Goal: Information Seeking & Learning: Compare options

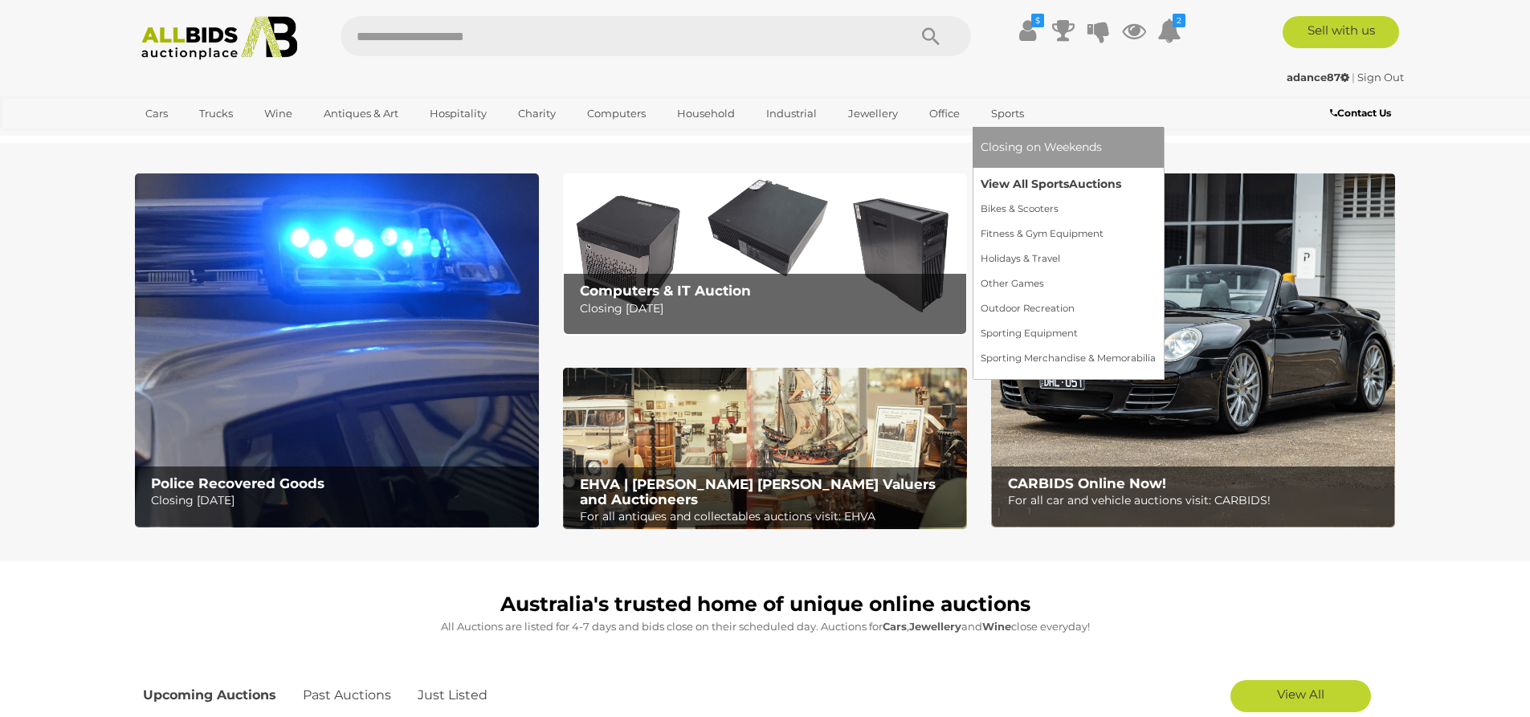
click at [1012, 182] on link "View All Sports Auctions" at bounding box center [1067, 184] width 175 height 25
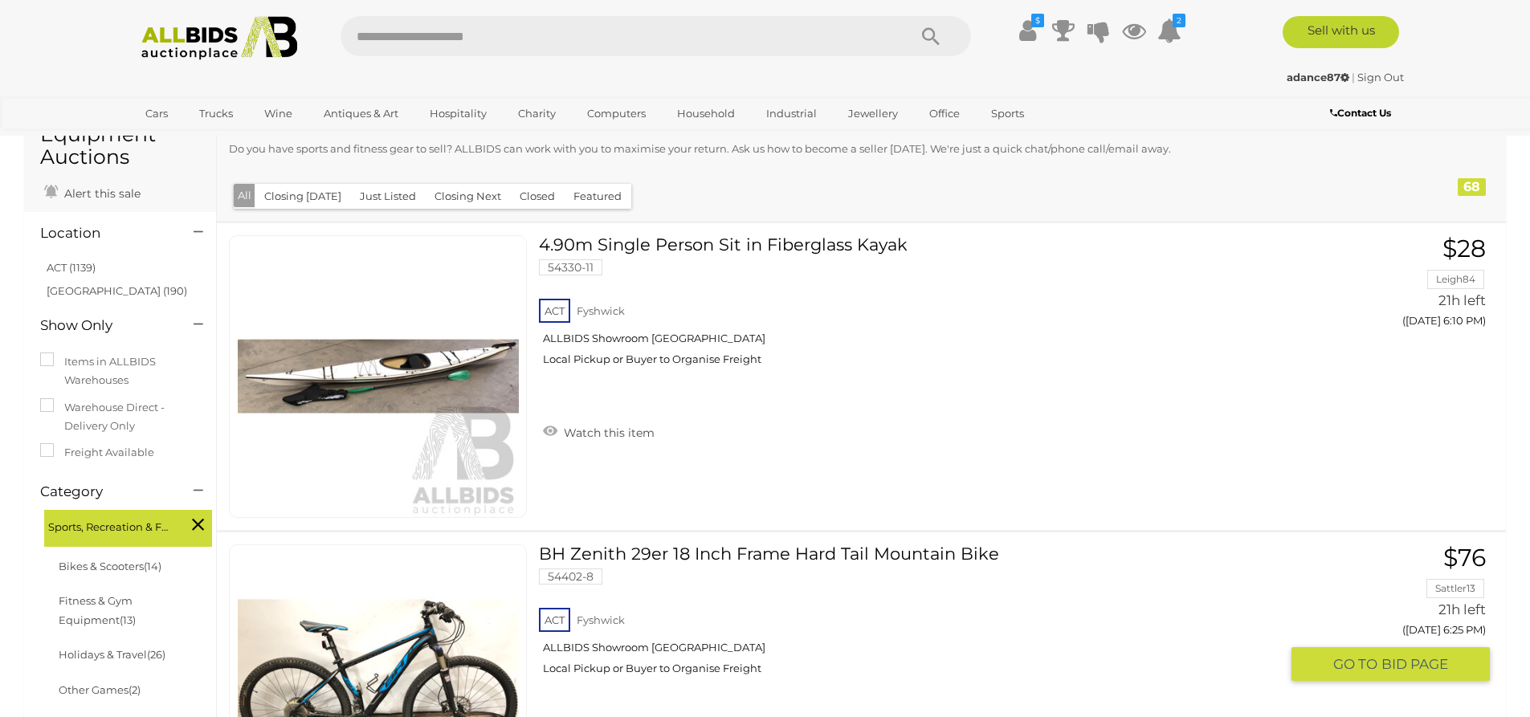
scroll to position [161, 0]
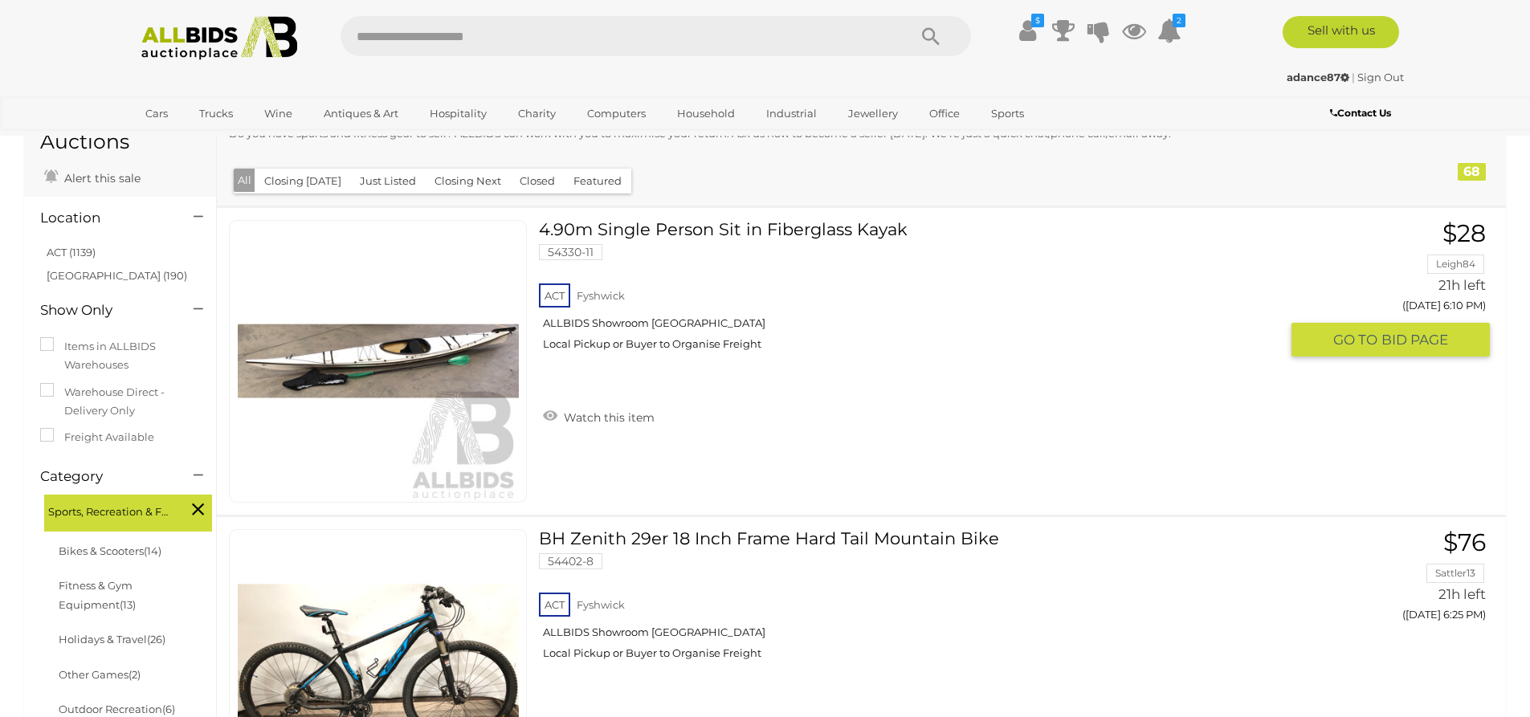
click at [436, 356] on link at bounding box center [378, 361] width 298 height 283
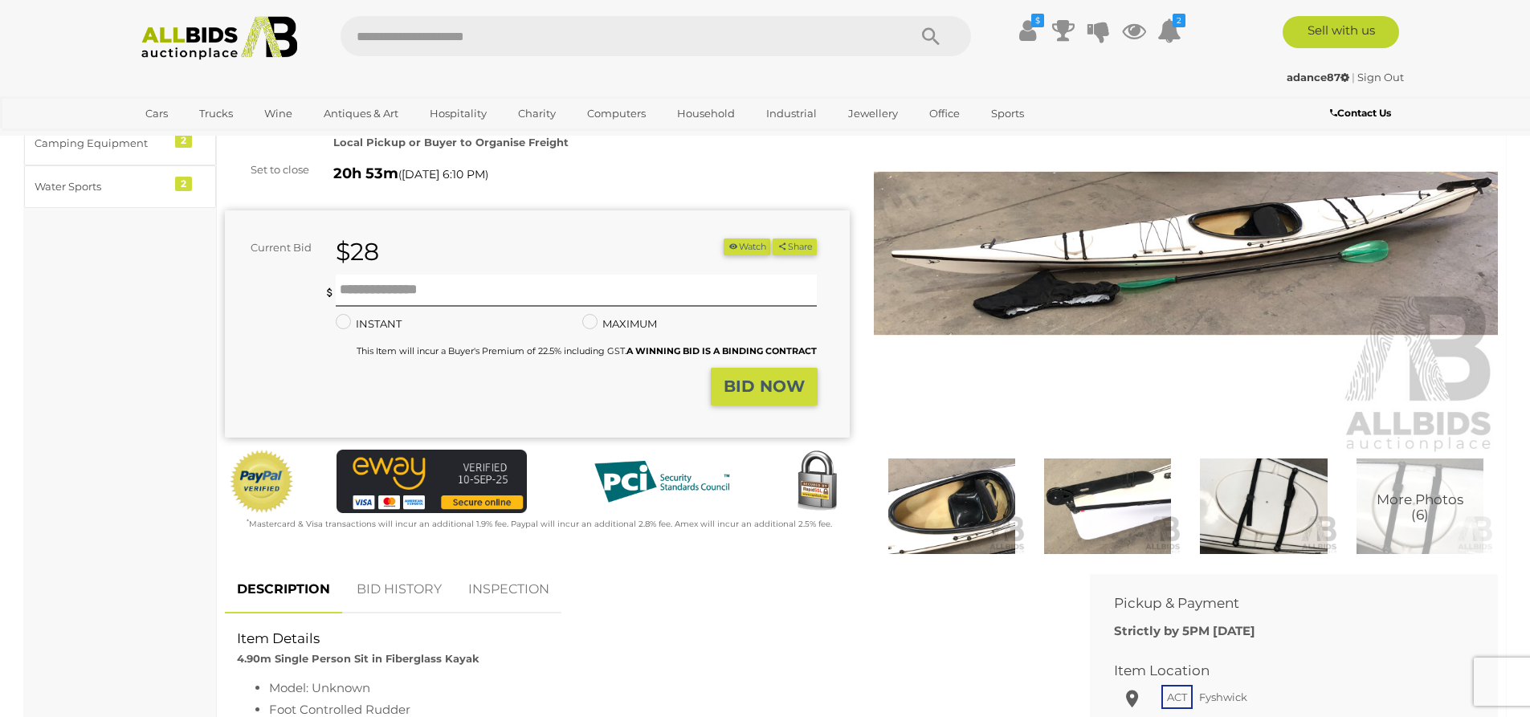
scroll to position [161, 0]
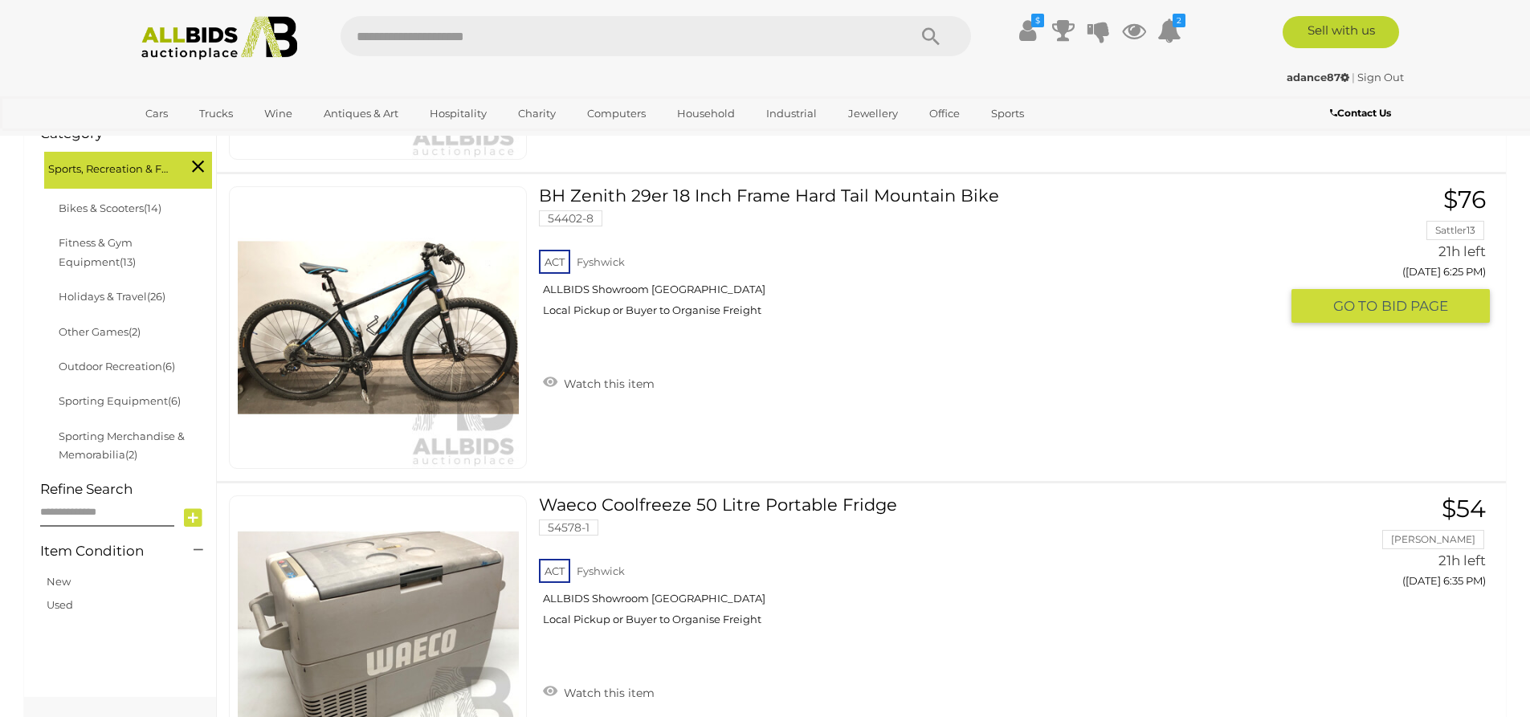
scroll to position [525, 0]
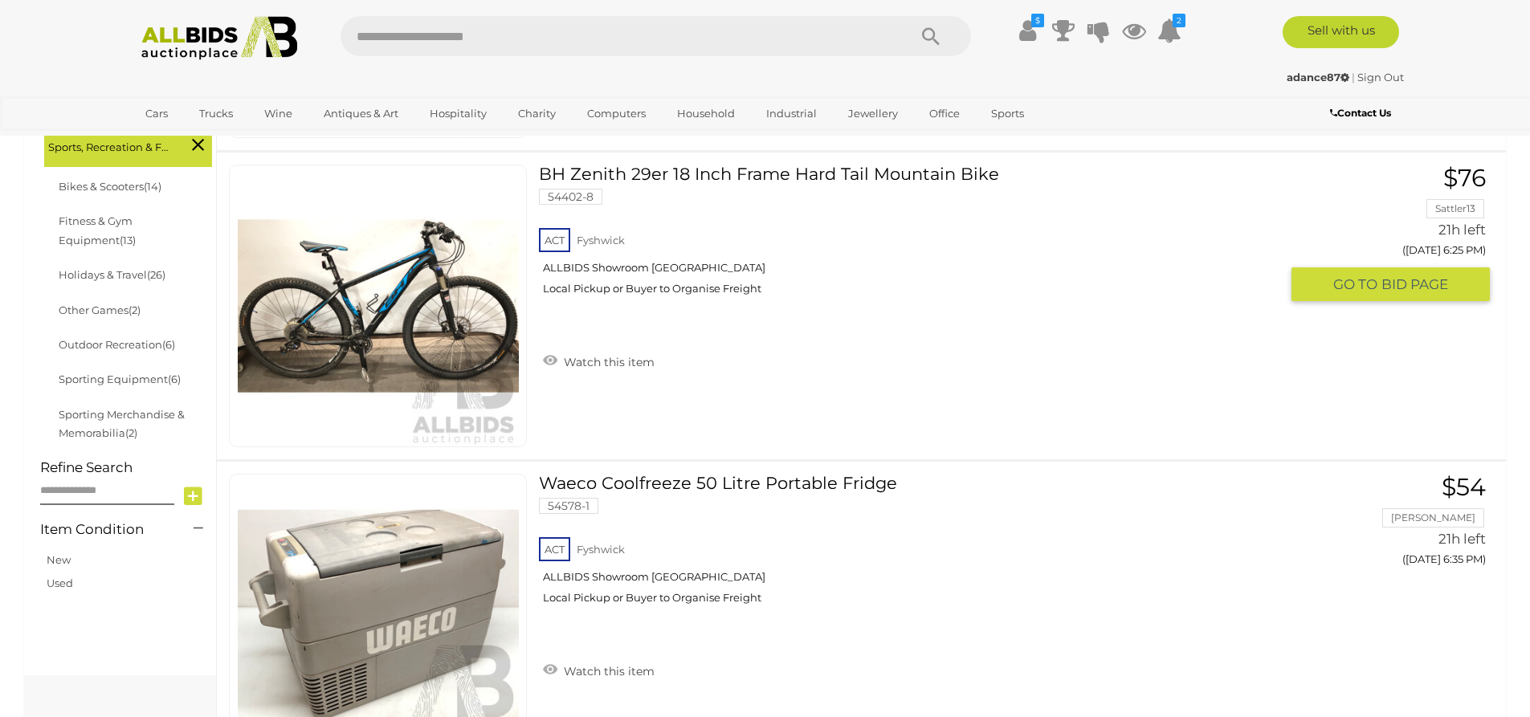
click at [421, 293] on link at bounding box center [378, 306] width 298 height 283
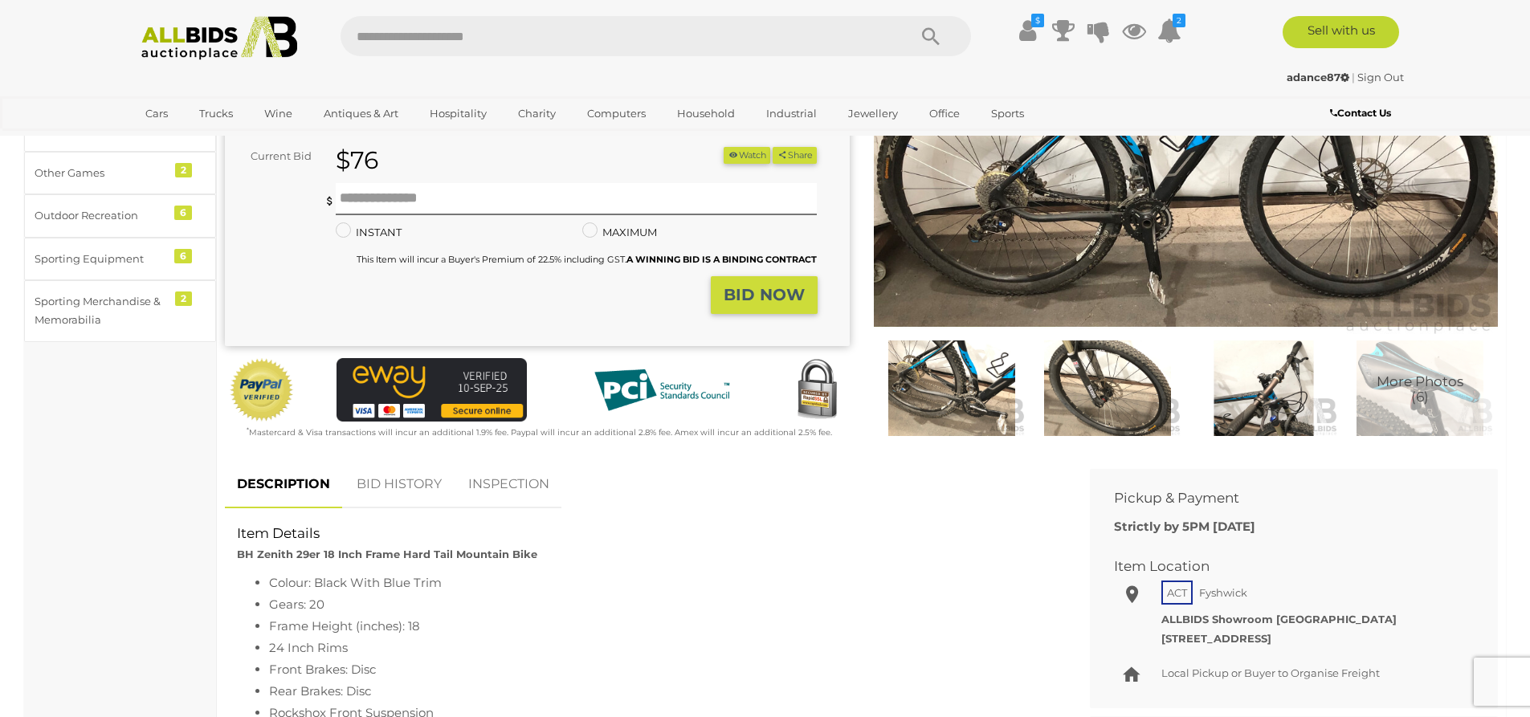
scroll to position [161, 0]
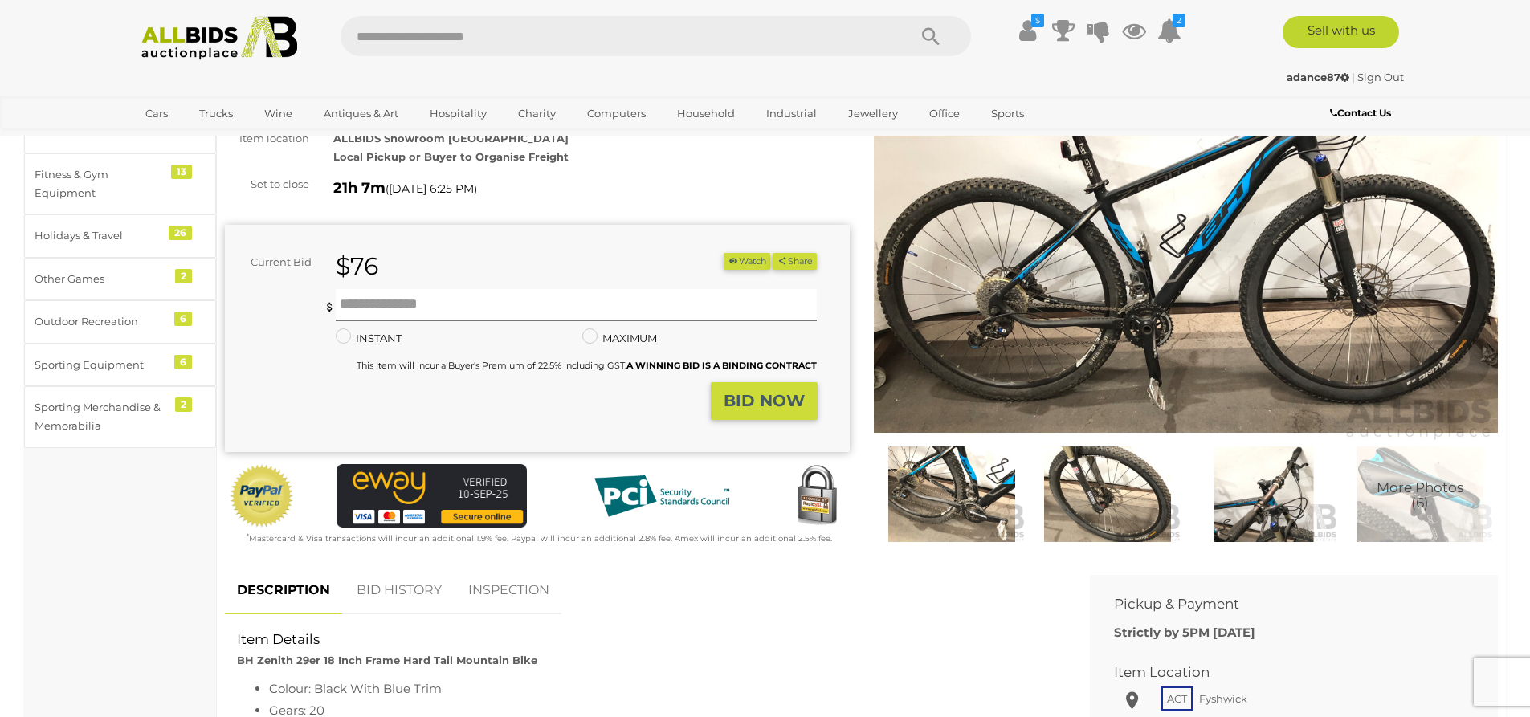
click at [1191, 296] on img at bounding box center [1186, 241] width 625 height 402
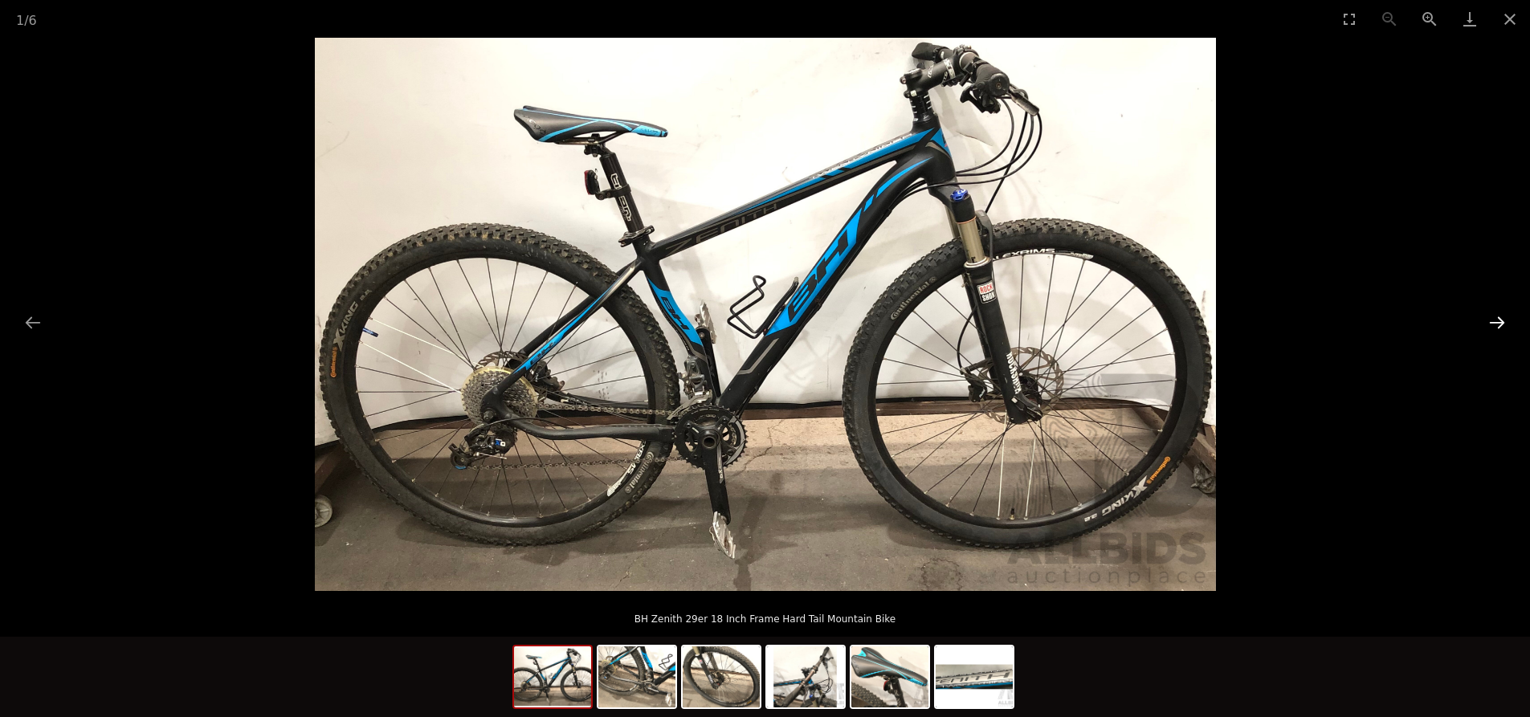
click at [1499, 320] on button "Next slide" at bounding box center [1497, 322] width 34 height 31
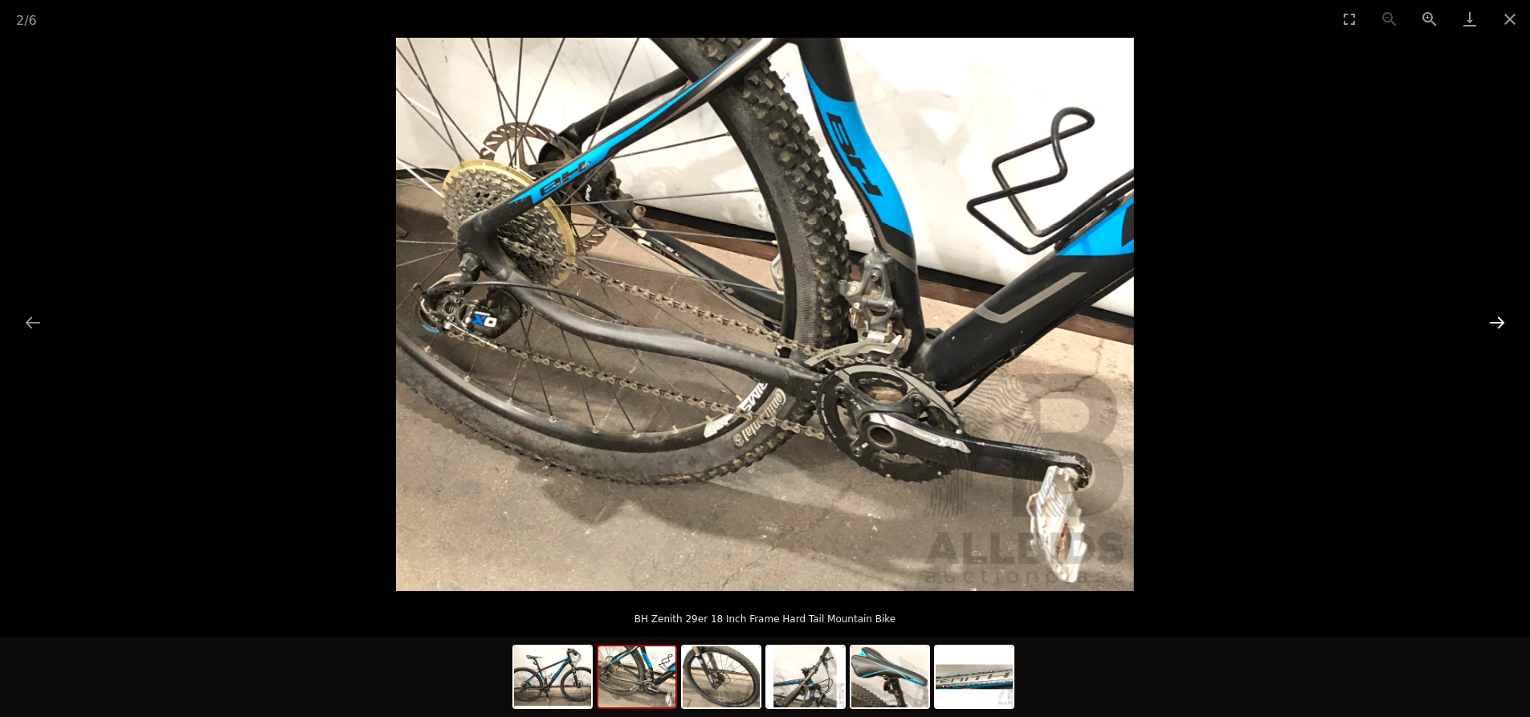
click at [1499, 320] on button "Next slide" at bounding box center [1497, 322] width 34 height 31
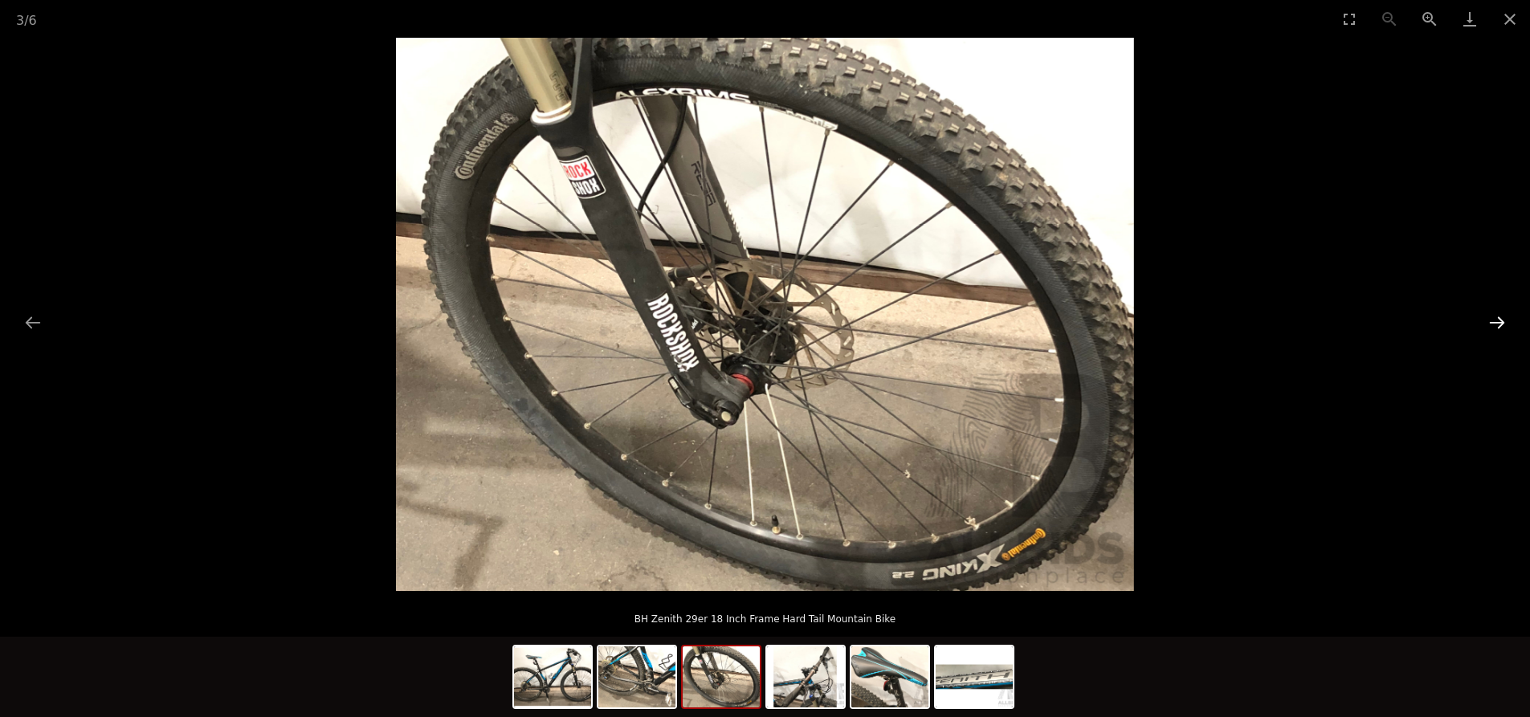
click at [1499, 320] on button "Next slide" at bounding box center [1497, 322] width 34 height 31
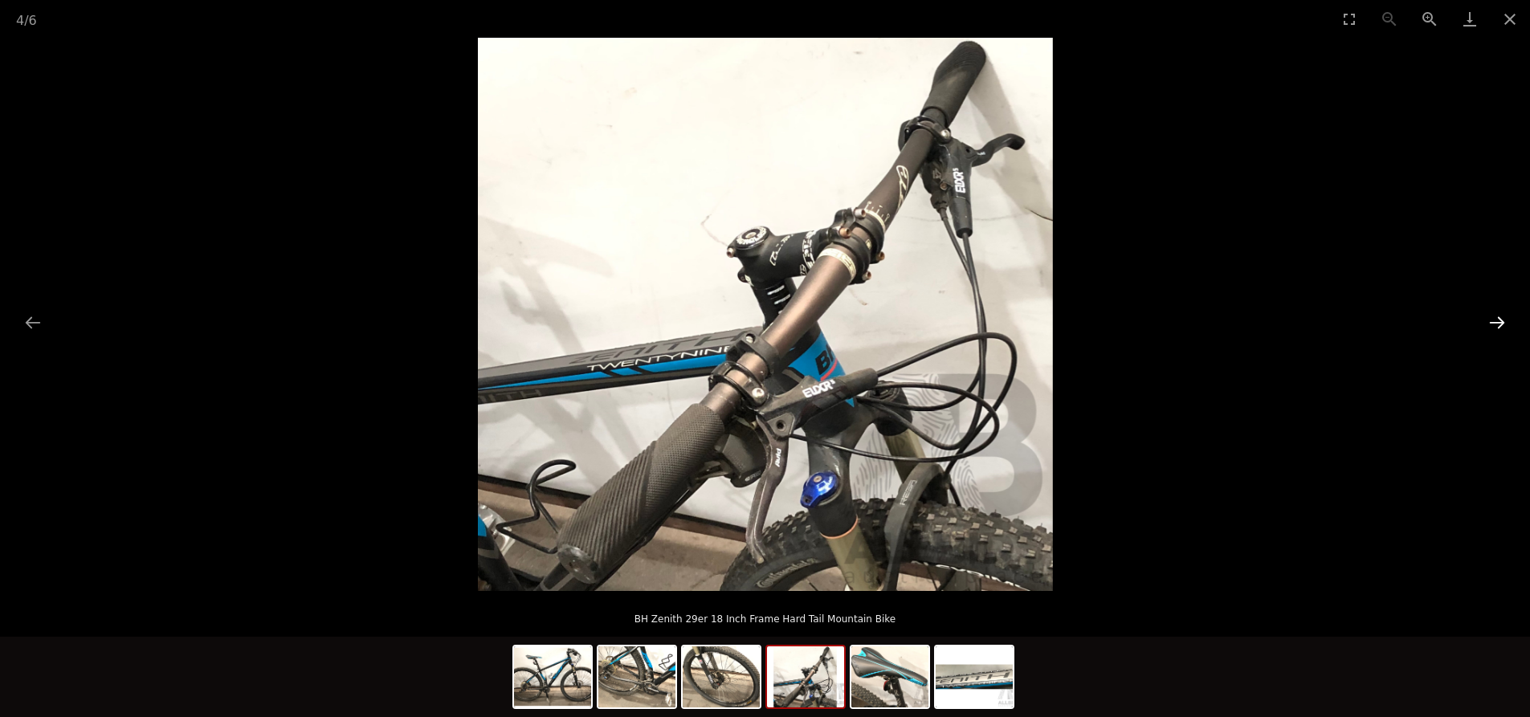
click at [1499, 320] on button "Next slide" at bounding box center [1497, 322] width 34 height 31
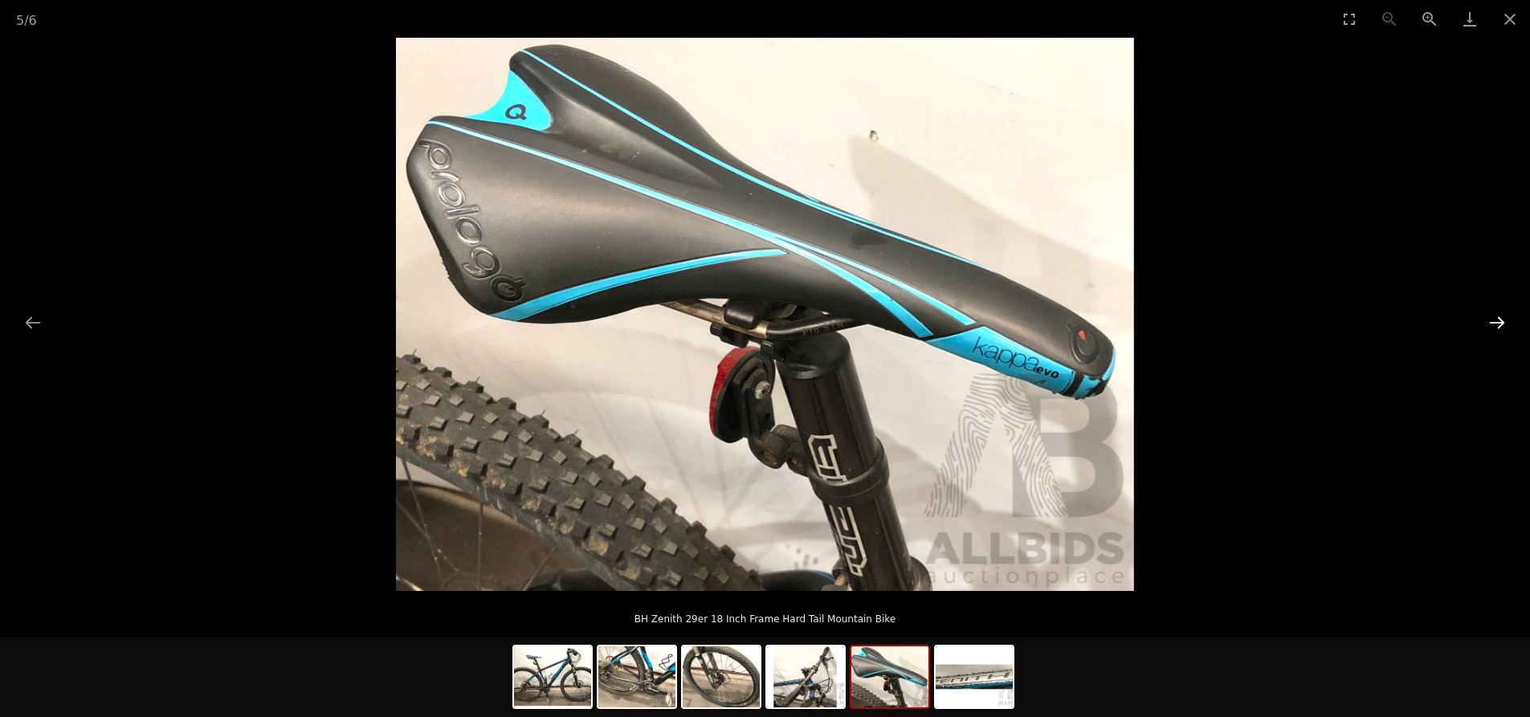
click at [1499, 320] on button "Next slide" at bounding box center [1497, 322] width 34 height 31
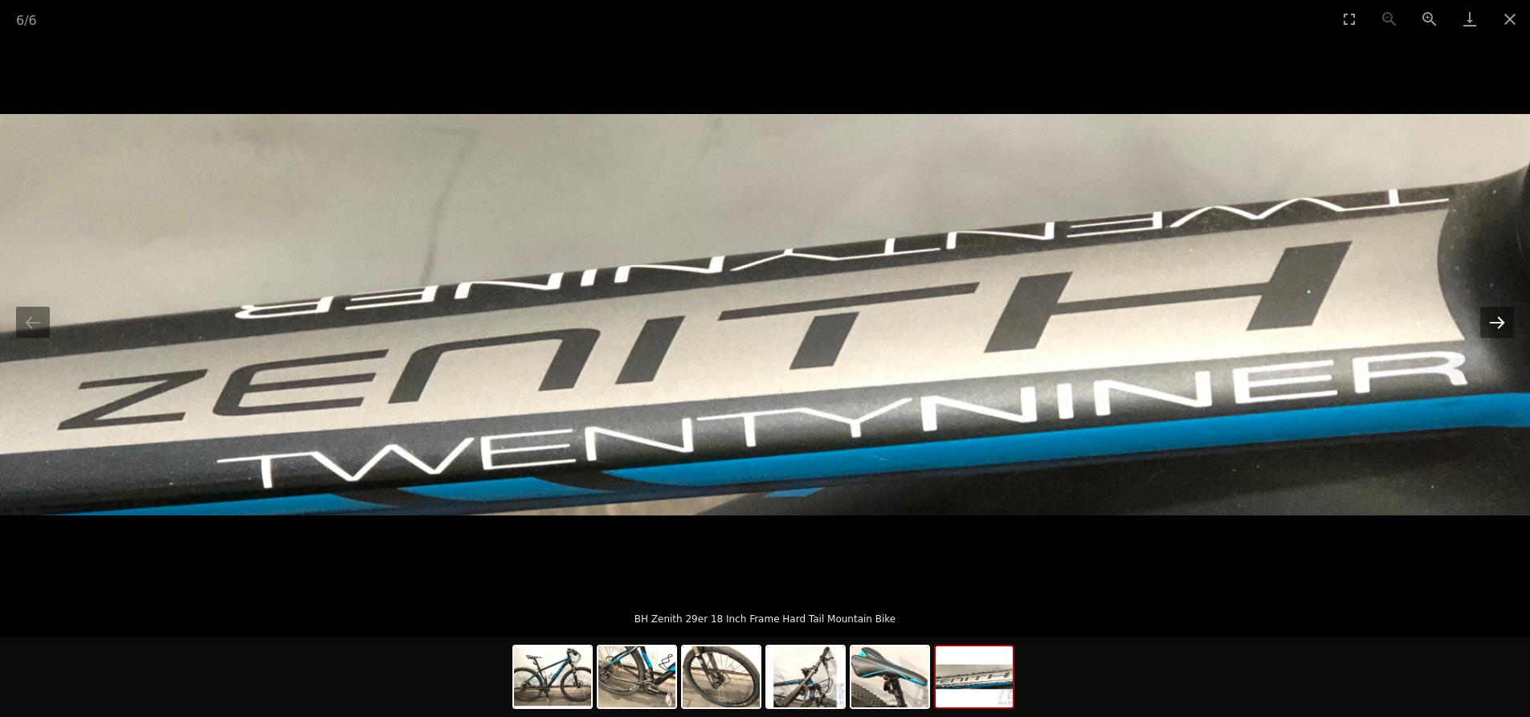
click at [1499, 320] on button "Next slide" at bounding box center [1497, 322] width 34 height 31
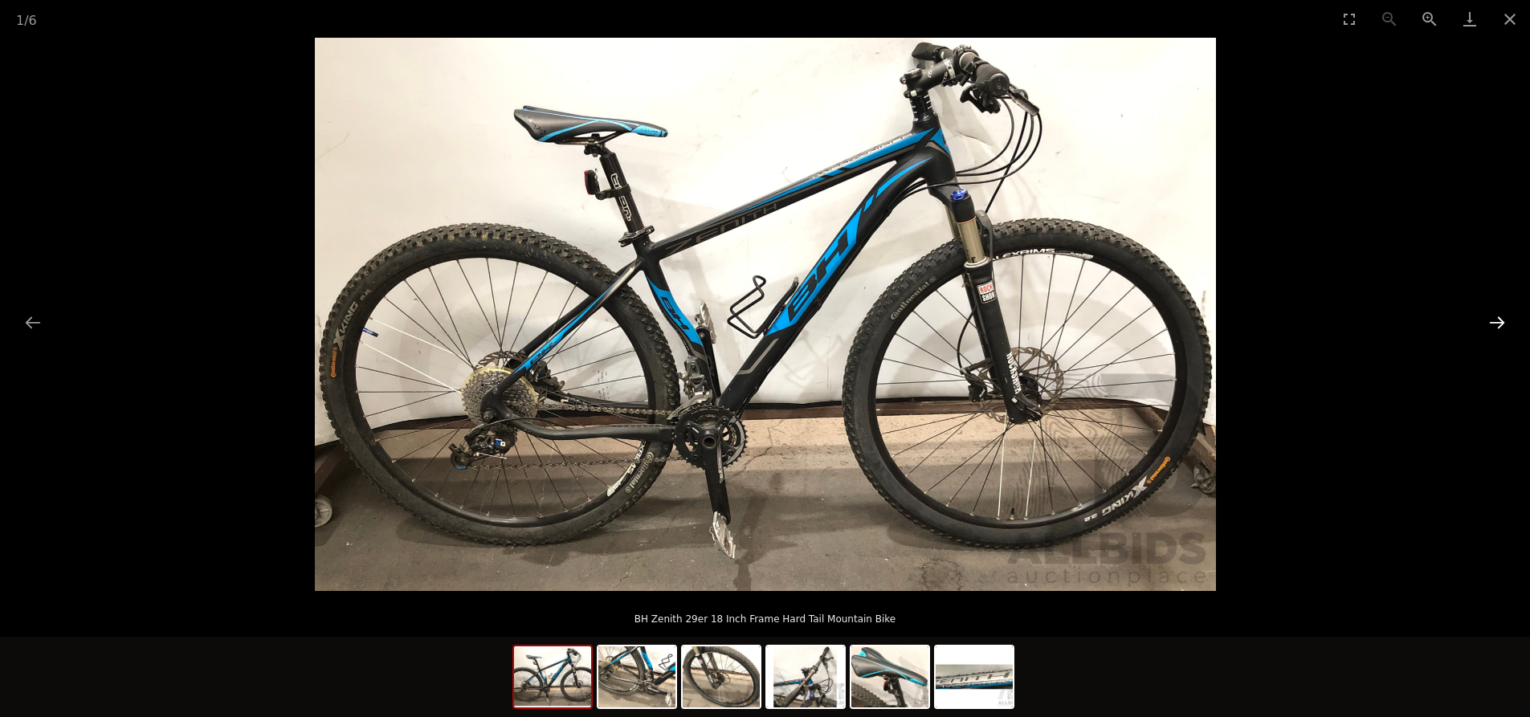
click at [1499, 320] on button "Next slide" at bounding box center [1497, 322] width 34 height 31
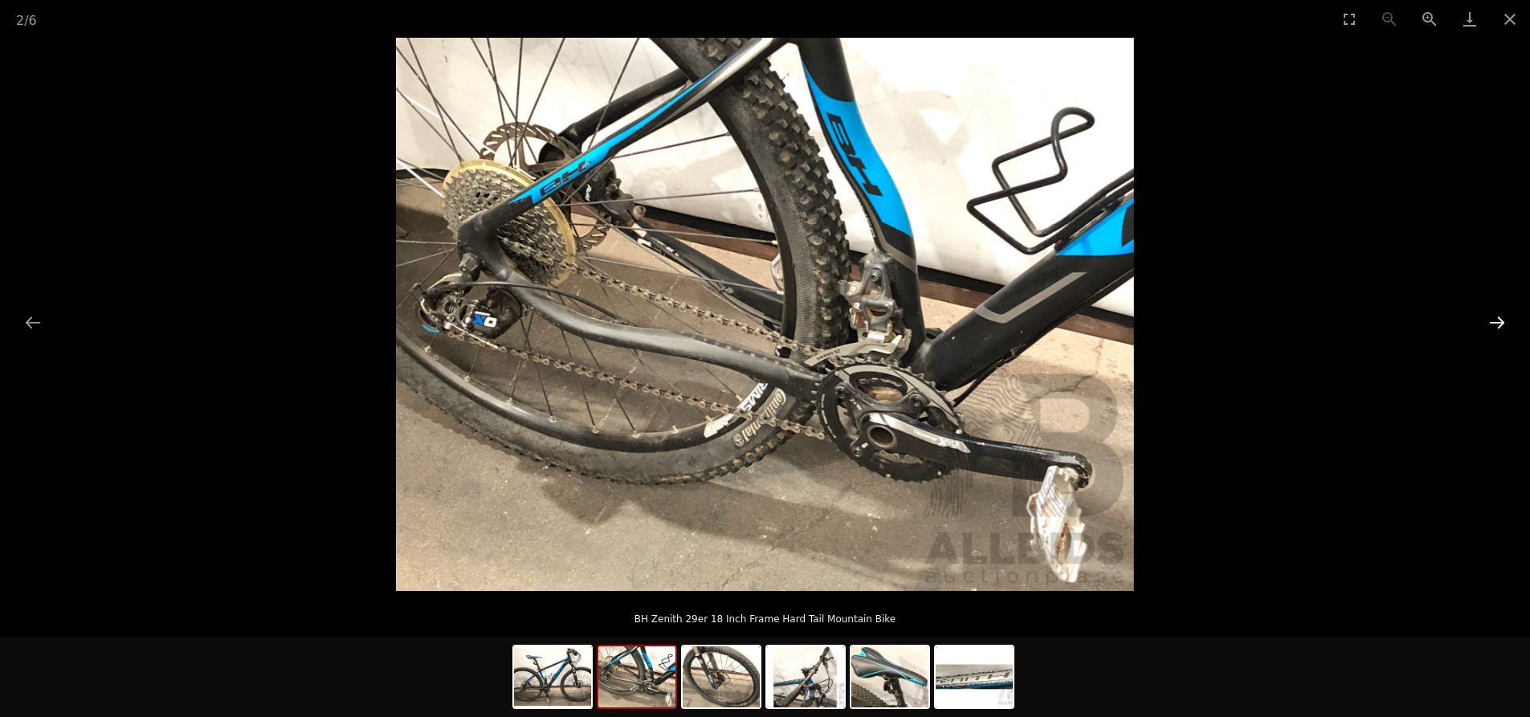
click at [1499, 320] on button "Next slide" at bounding box center [1497, 322] width 34 height 31
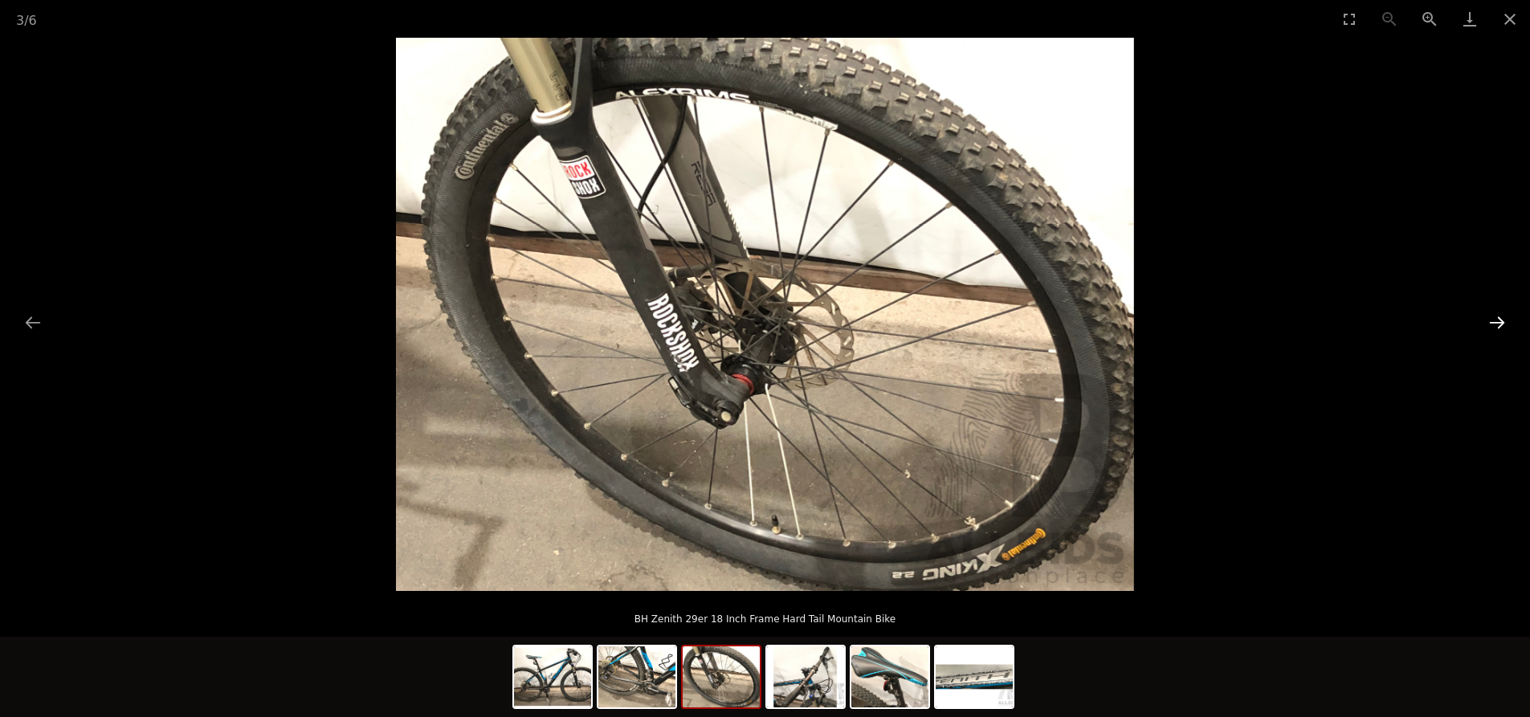
click at [1499, 320] on button "Next slide" at bounding box center [1497, 322] width 34 height 31
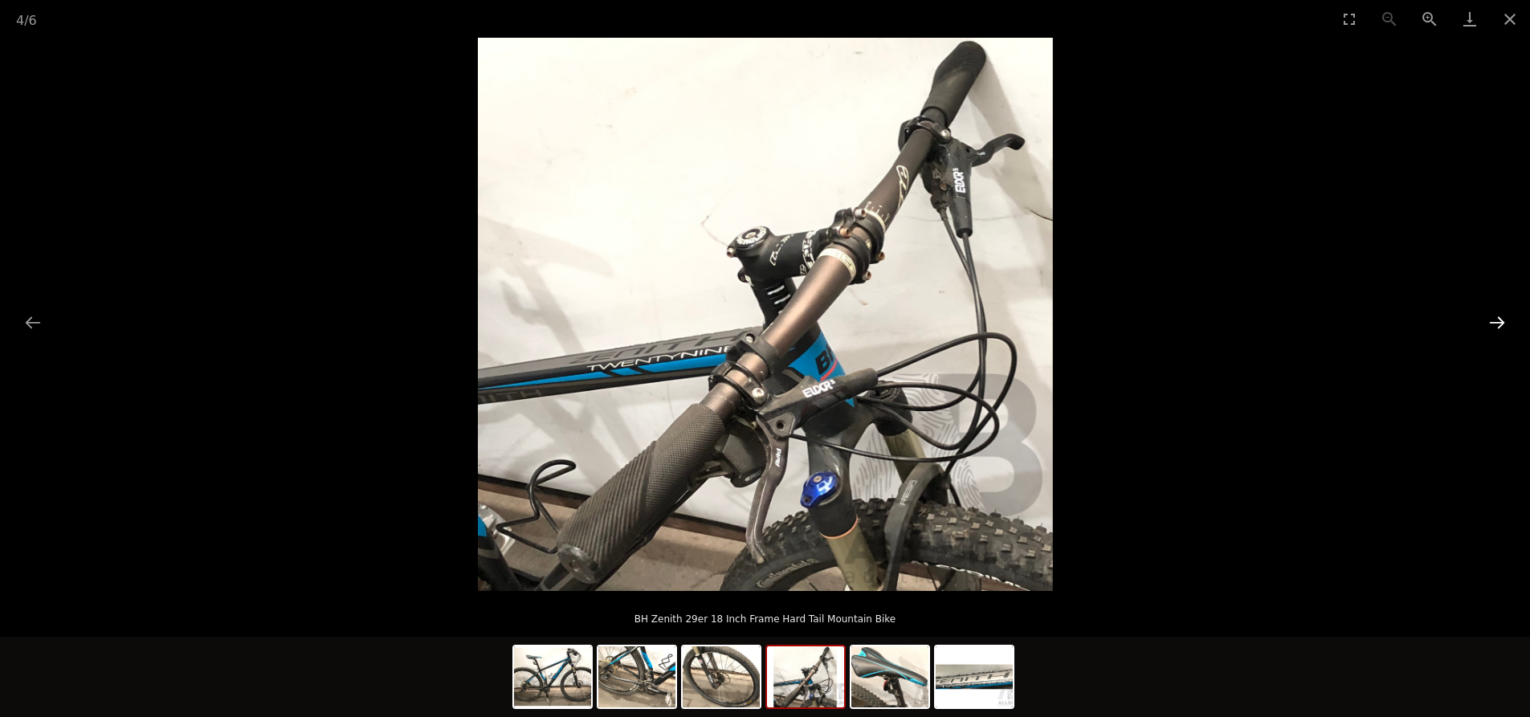
click at [1499, 320] on button "Next slide" at bounding box center [1497, 322] width 34 height 31
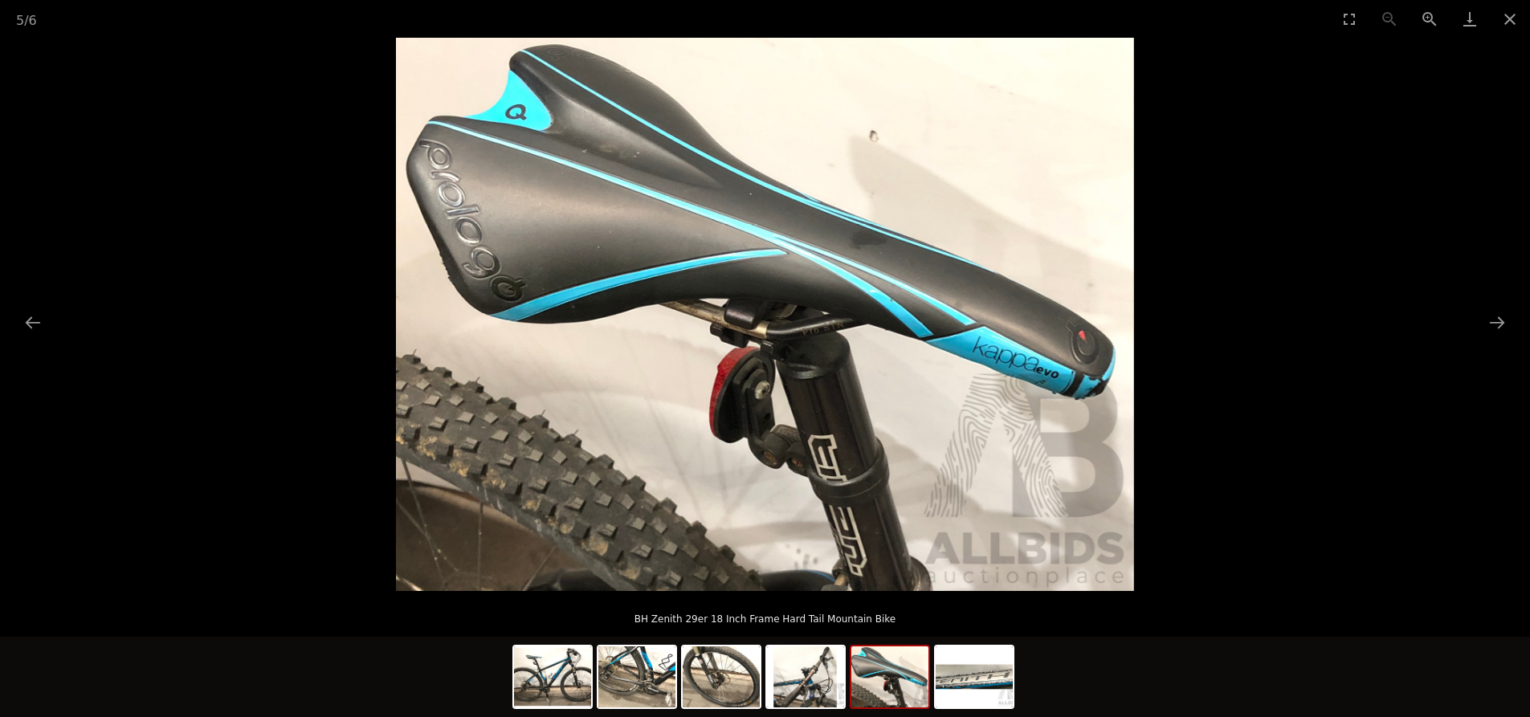
scroll to position [723, 0]
click at [1504, 18] on button "Close gallery" at bounding box center [1509, 19] width 40 height 38
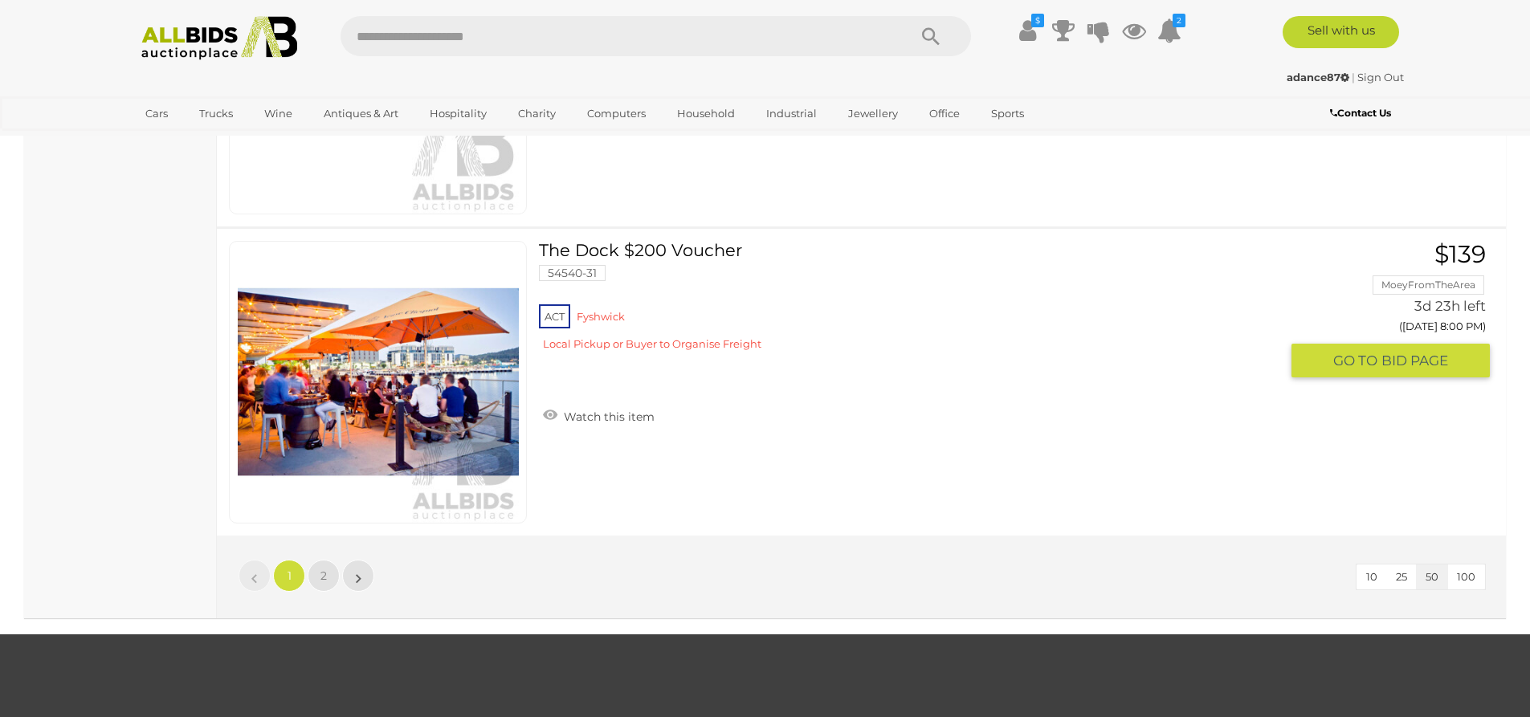
scroll to position [15688, 0]
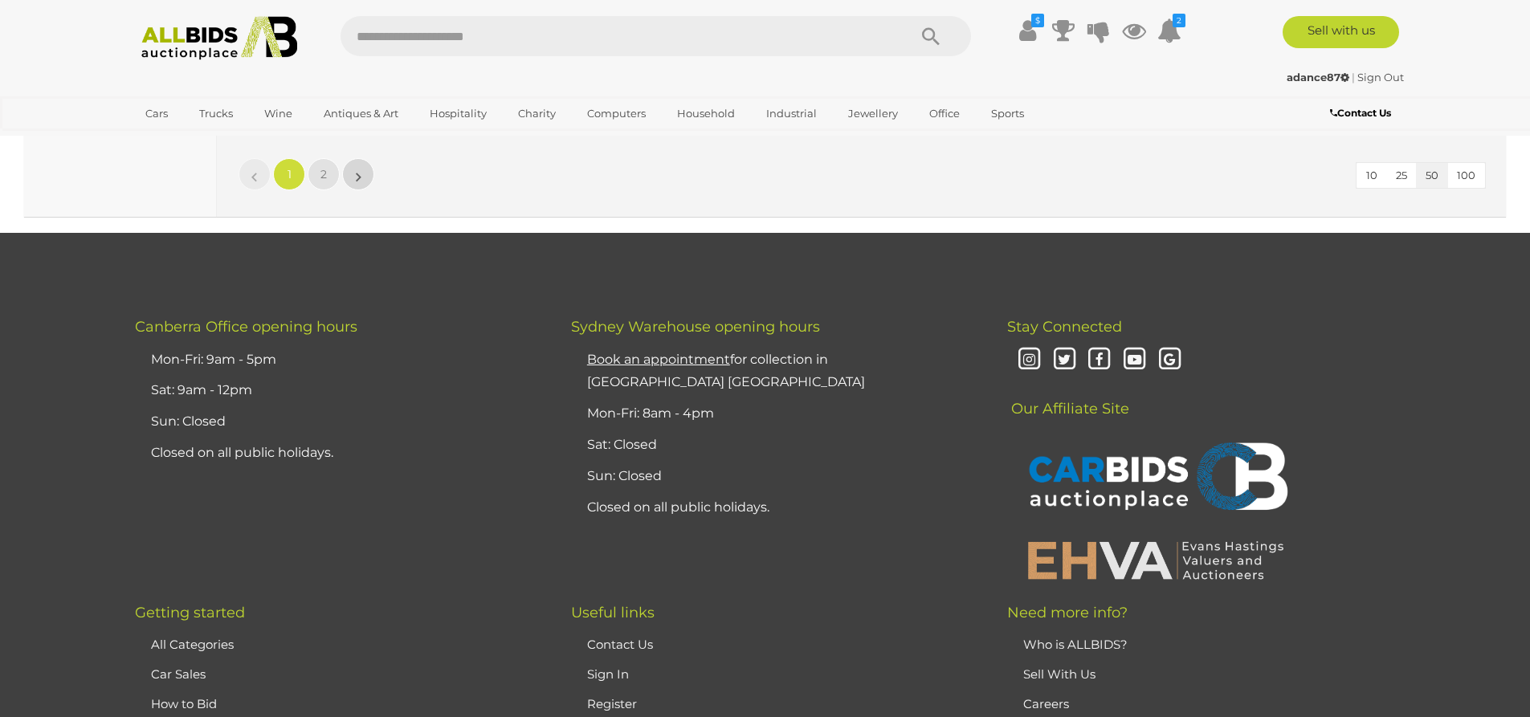
click at [361, 179] on link "»" at bounding box center [358, 174] width 32 height 32
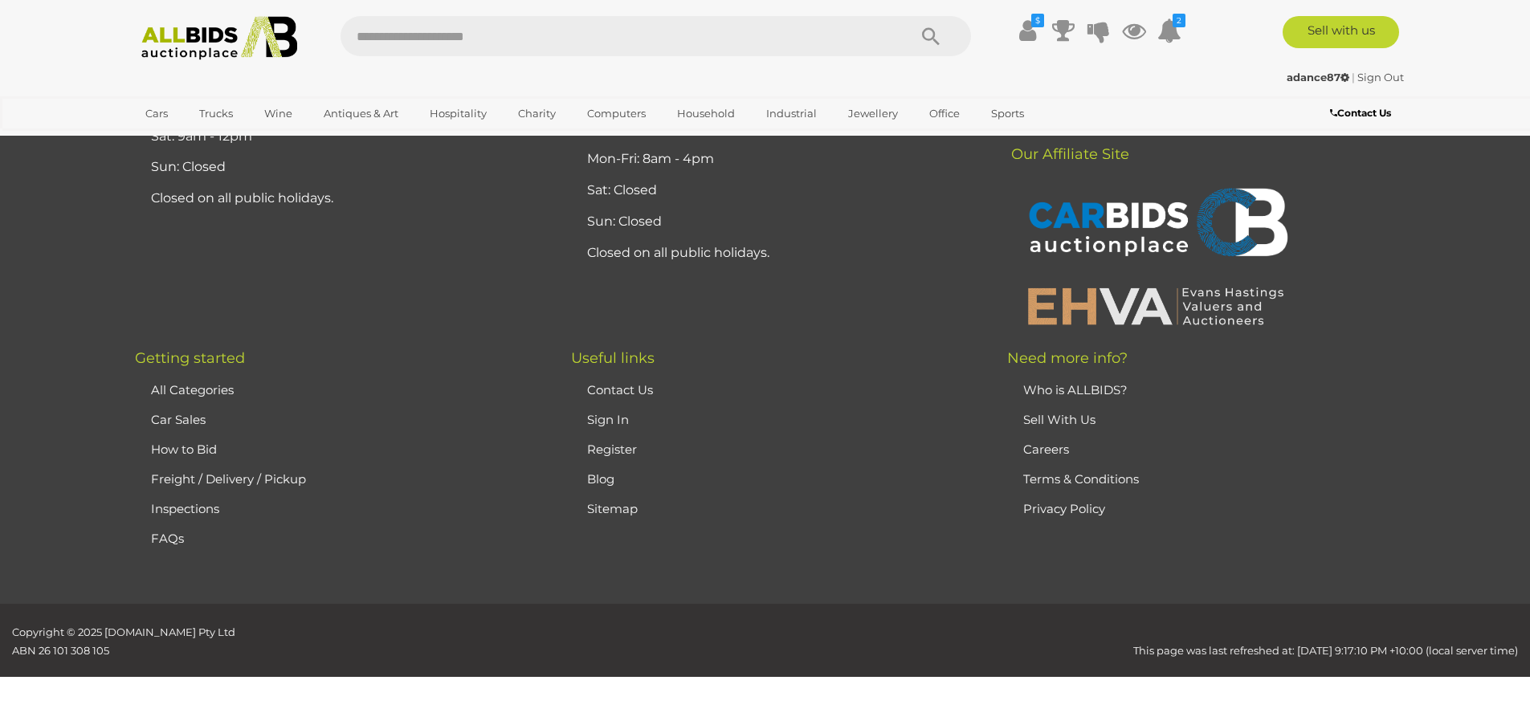
scroll to position [206, 0]
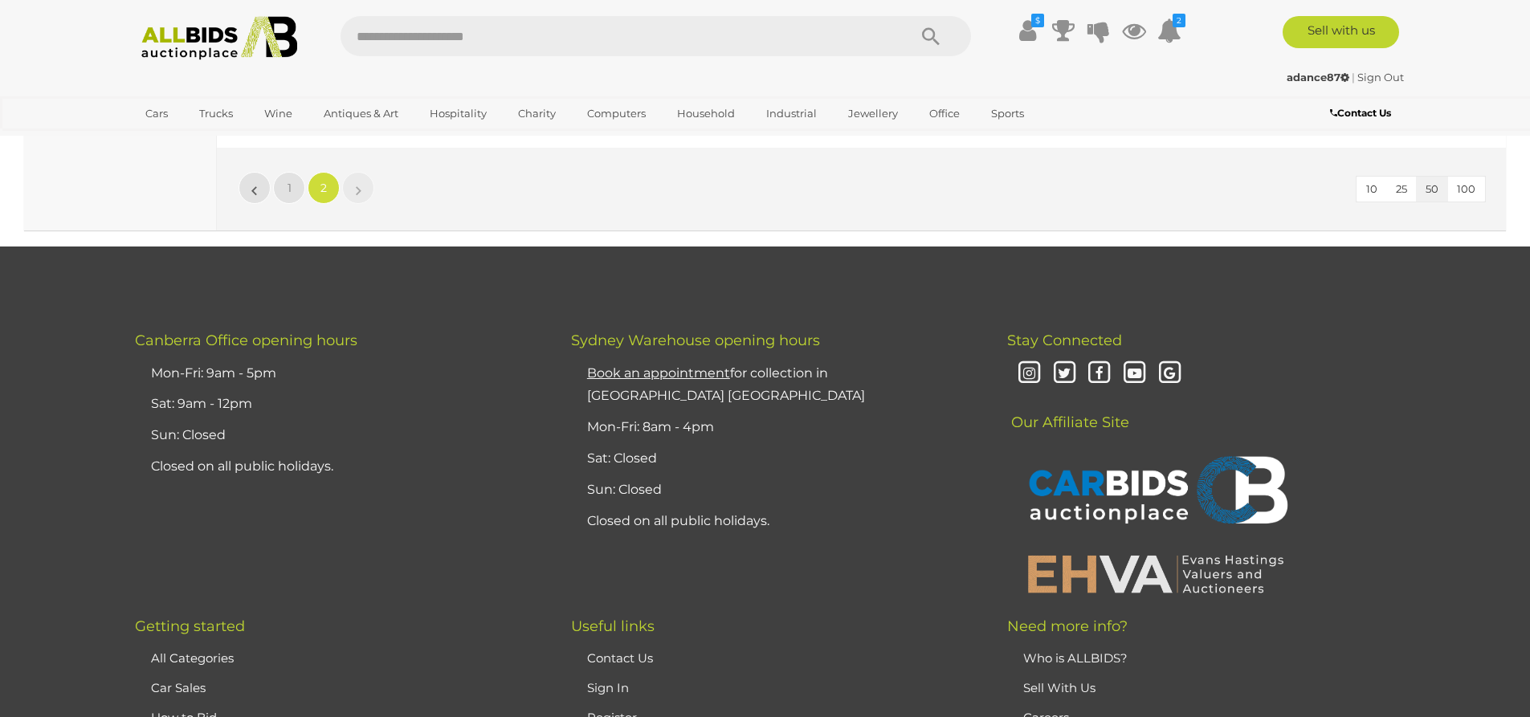
scroll to position [5794, 0]
